Goal: Task Accomplishment & Management: Manage account settings

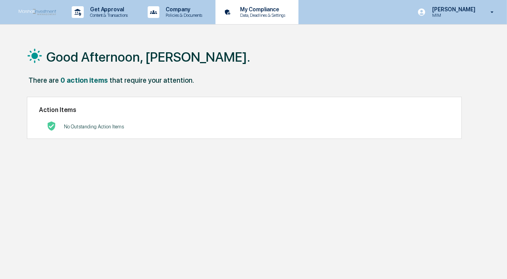
click at [276, 14] on p "Data, Deadlines & Settings" at bounding box center [261, 14] width 55 height 5
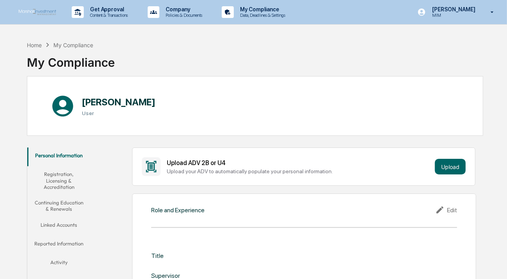
click at [69, 217] on button "Linked Accounts" at bounding box center [59, 226] width 64 height 19
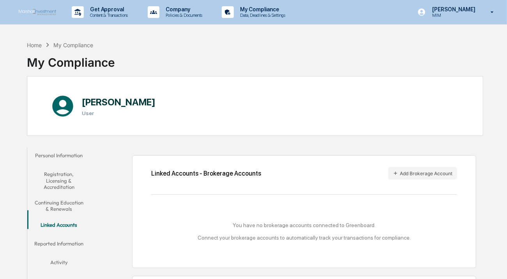
scroll to position [73, 0]
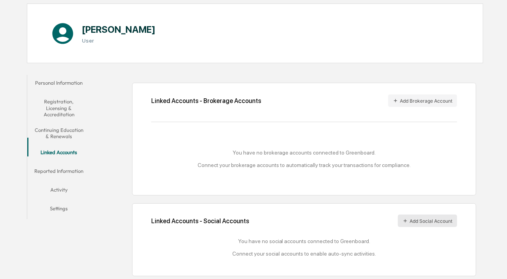
click at [433, 219] on button "Add Social Account" at bounding box center [427, 220] width 59 height 12
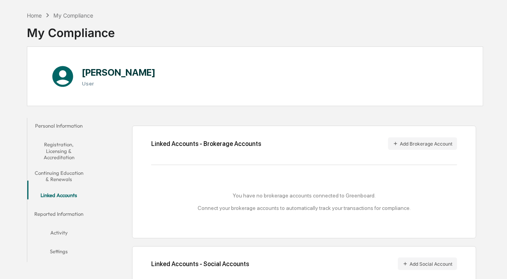
scroll to position [0, 0]
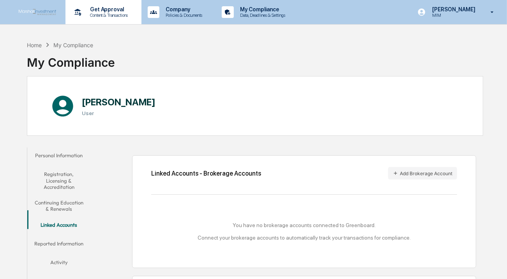
click at [106, 12] on p "Get Approval" at bounding box center [108, 9] width 48 height 6
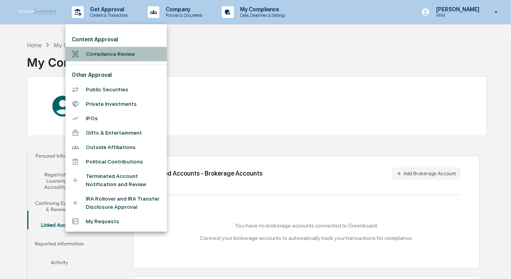
click at [110, 55] on li "Compliance Review" at bounding box center [115, 54] width 101 height 14
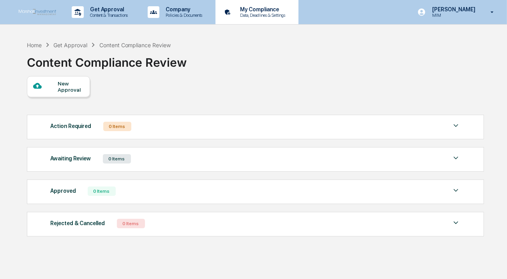
click at [262, 9] on p "My Compliance" at bounding box center [261, 9] width 55 height 6
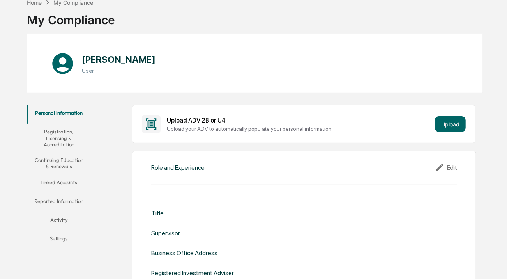
scroll to position [35, 0]
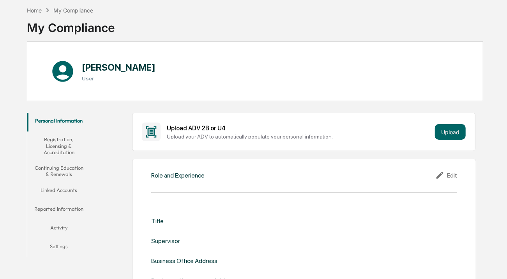
click at [65, 71] on icon at bounding box center [62, 71] width 21 height 21
click at [66, 238] on button "Settings" at bounding box center [59, 247] width 64 height 19
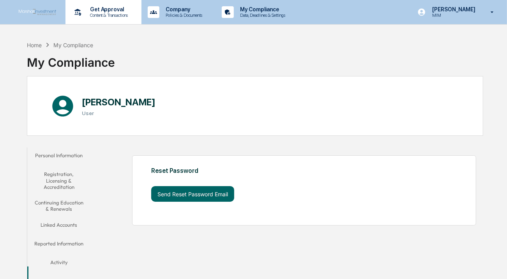
click at [119, 12] on p "Get Approval" at bounding box center [108, 9] width 48 height 6
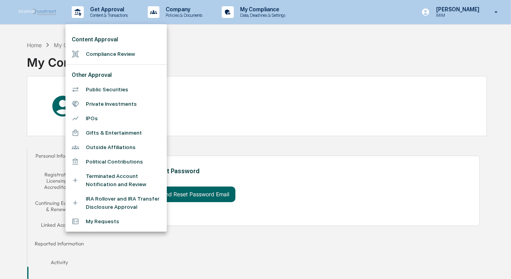
click at [185, 11] on div at bounding box center [255, 139] width 511 height 279
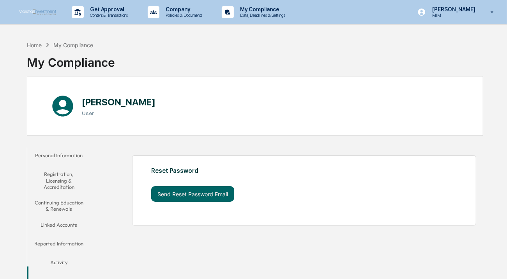
click at [185, 11] on p "Company" at bounding box center [182, 9] width 47 height 6
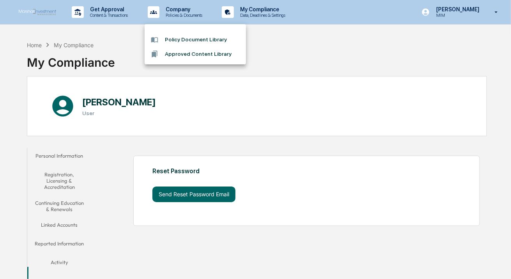
click at [497, 11] on div at bounding box center [255, 139] width 511 height 279
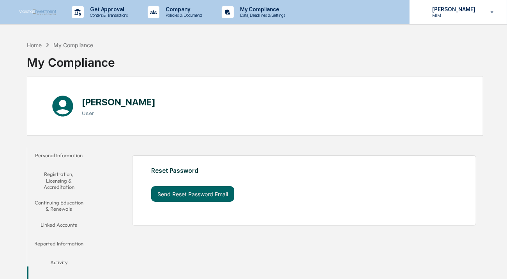
click at [493, 11] on icon at bounding box center [492, 12] width 3 height 2
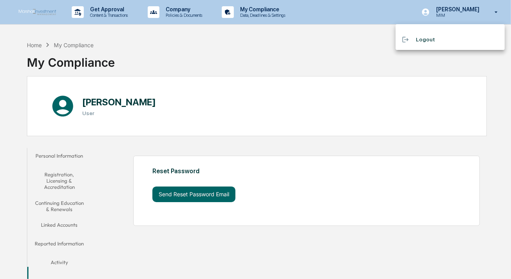
click at [329, 60] on div at bounding box center [255, 139] width 511 height 279
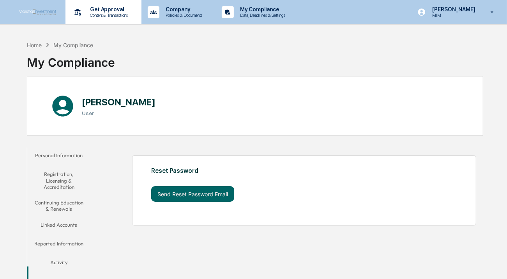
click at [114, 9] on p "Get Approval" at bounding box center [108, 9] width 48 height 6
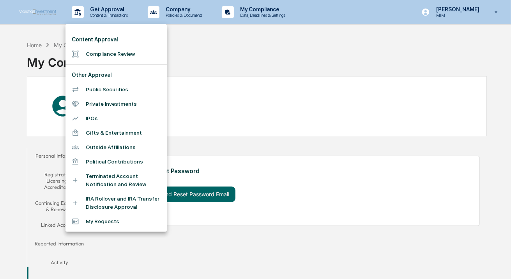
click at [204, 56] on div at bounding box center [255, 139] width 511 height 279
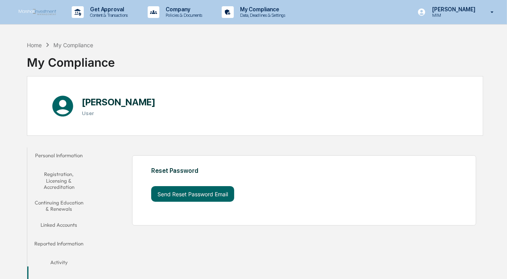
click at [62, 218] on button "Linked Accounts" at bounding box center [59, 226] width 64 height 19
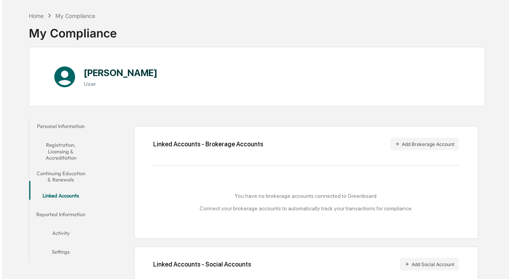
scroll to position [73, 0]
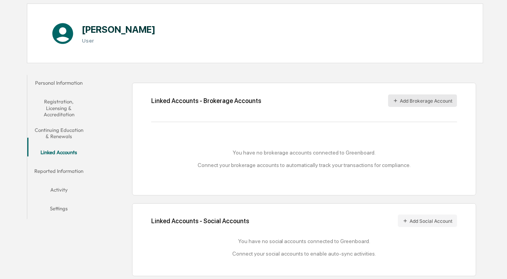
click at [423, 99] on button "Add Brokerage Account" at bounding box center [422, 100] width 69 height 12
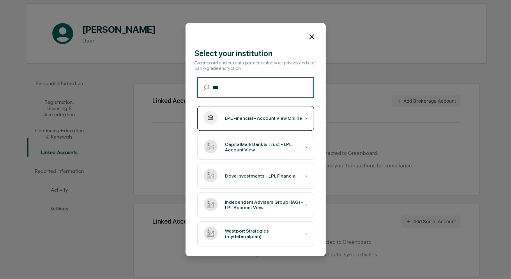
type input "***"
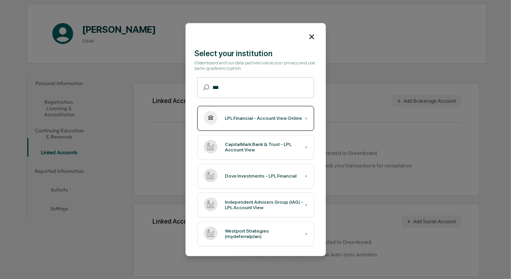
click at [253, 119] on div "LPL Financial - Account View Online" at bounding box center [263, 117] width 77 height 5
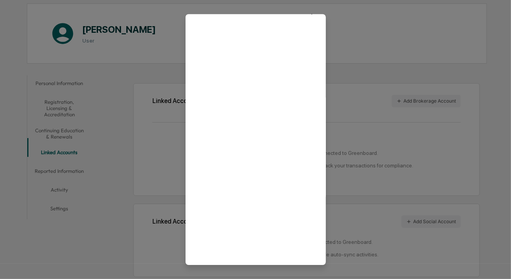
scroll to position [0, 0]
click at [311, 27] on icon at bounding box center [312, 27] width 9 height 9
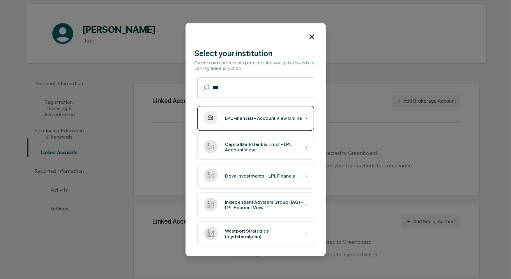
click at [253, 119] on div "LPL Financial - Account View Online" at bounding box center [263, 117] width 77 height 5
